Goal: Information Seeking & Learning: Check status

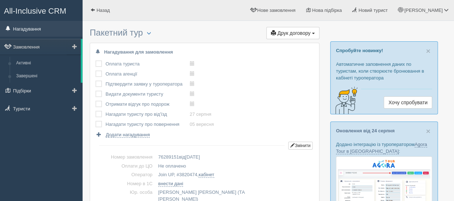
click at [33, 29] on link "Нагадування" at bounding box center [41, 29] width 83 height 16
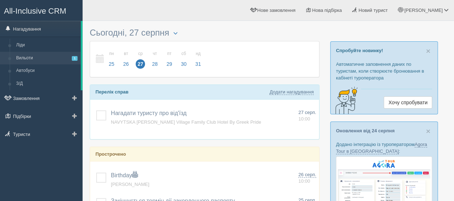
click at [22, 56] on link "Вильоти 1" at bounding box center [47, 58] width 68 height 13
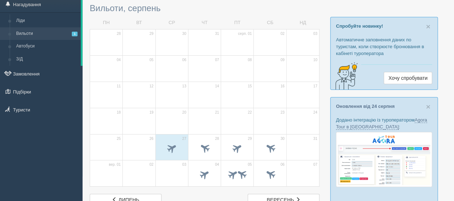
scroll to position [36, 0]
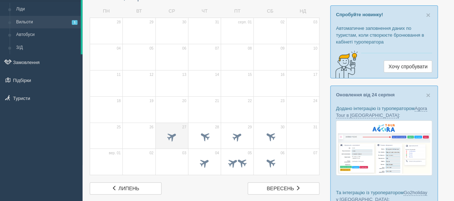
click at [172, 129] on td "27" at bounding box center [171, 135] width 33 height 26
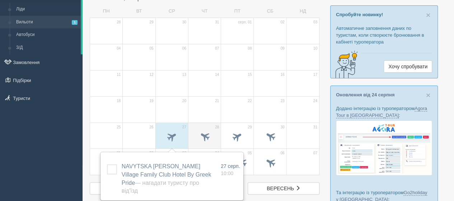
click at [199, 125] on td "28" at bounding box center [204, 135] width 33 height 26
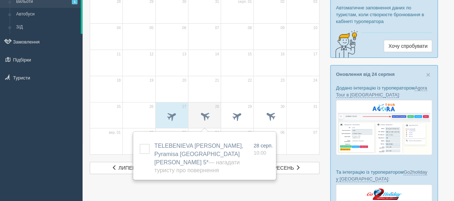
scroll to position [72, 0]
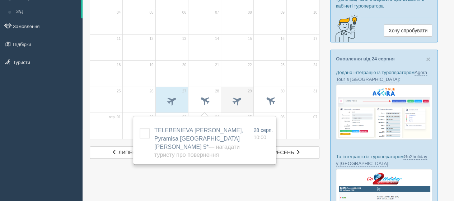
click at [229, 105] on span at bounding box center [237, 101] width 25 height 12
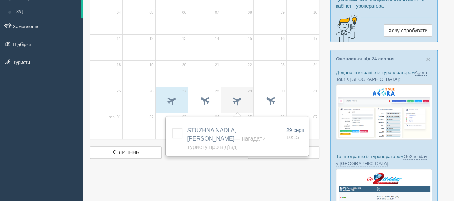
click at [229, 105] on span at bounding box center [237, 101] width 25 height 12
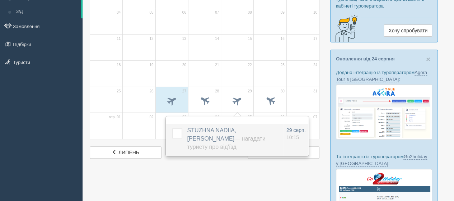
click at [210, 130] on span "STUZHNA NADIIA, Iskar — Нагадати туристу про від'їзд" at bounding box center [226, 138] width 78 height 23
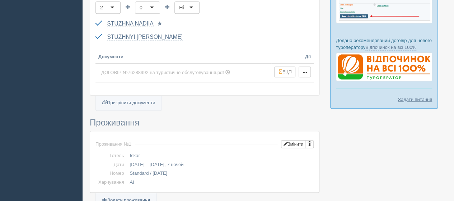
scroll to position [251, 0]
